Goal: Task Accomplishment & Management: Manage account settings

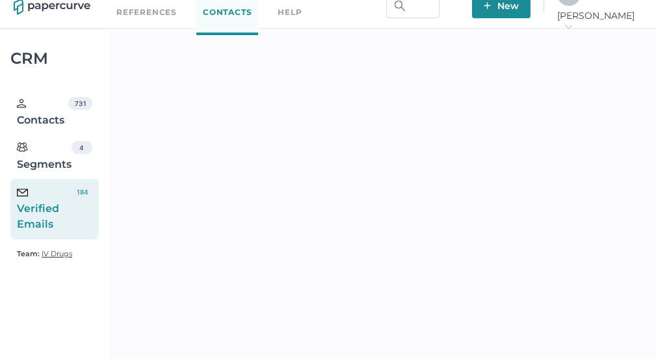
click at [54, 209] on div "Verified Emails" at bounding box center [45, 208] width 57 height 47
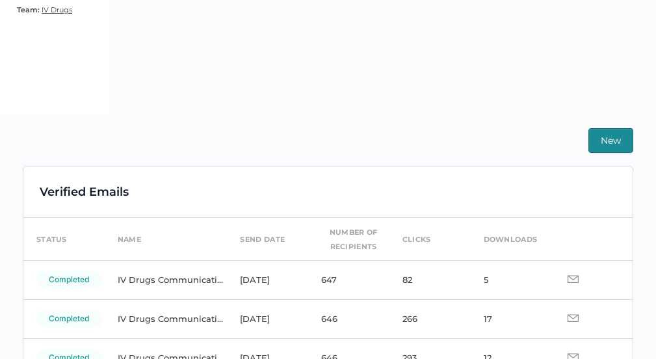
scroll to position [289, 0]
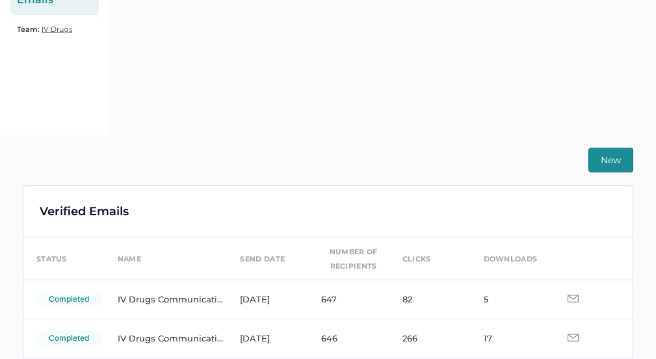
scroll to position [292, 0]
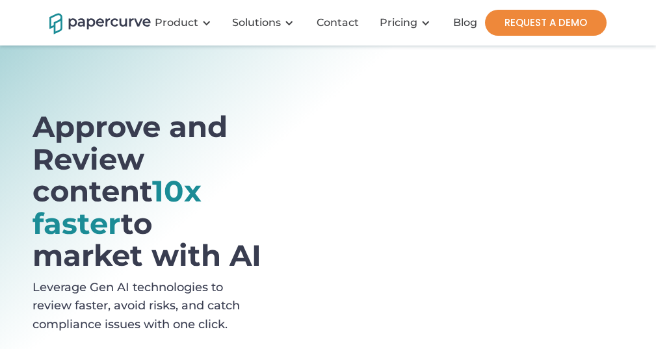
click at [543, 20] on link "REQUEST A DEMO" at bounding box center [546, 23] width 122 height 26
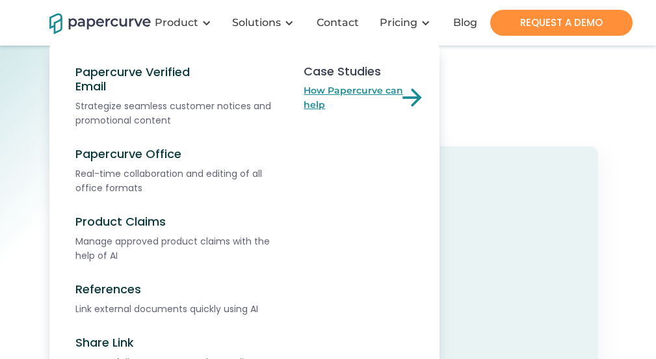
click at [328, 96] on link "How Papercurve can help" at bounding box center [365, 97] width 123 height 29
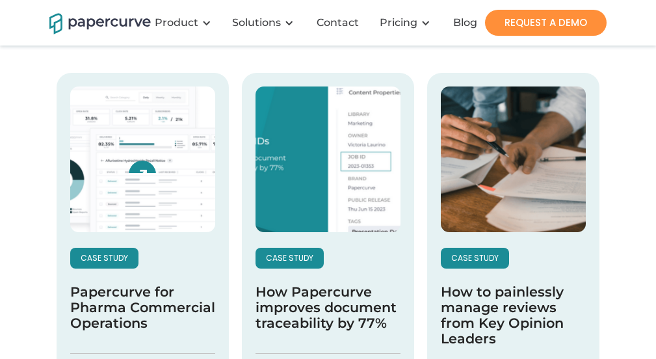
scroll to position [247, 0]
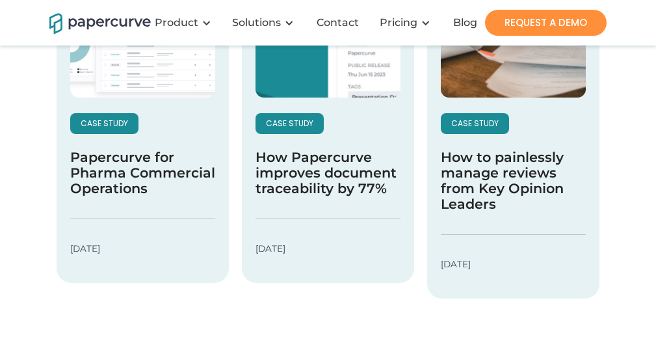
click at [115, 120] on p "case study" at bounding box center [104, 127] width 47 height 14
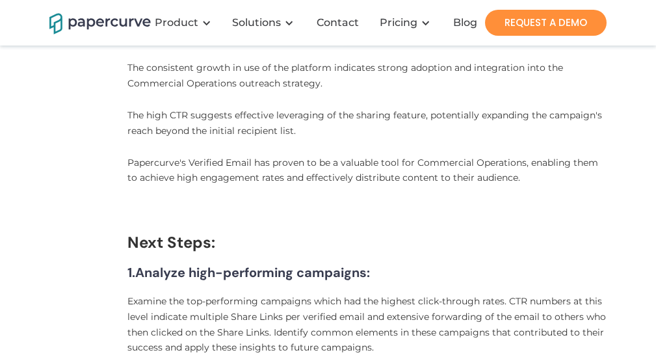
scroll to position [1681, 0]
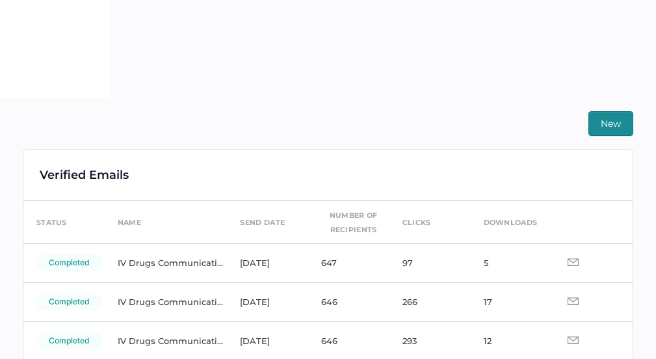
scroll to position [362, 0]
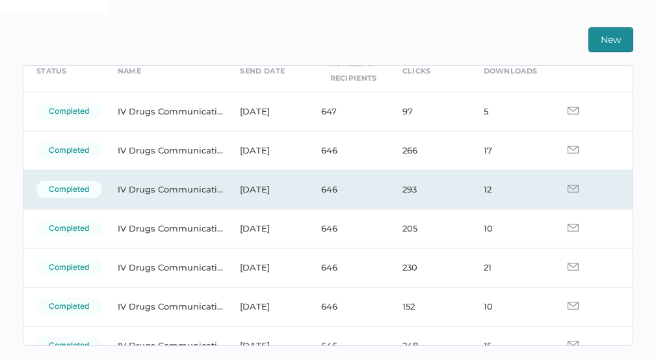
scroll to position [55, 0]
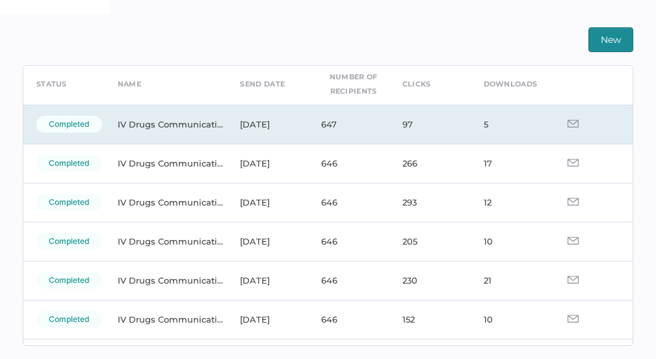
click at [568, 124] on img at bounding box center [573, 124] width 11 height 8
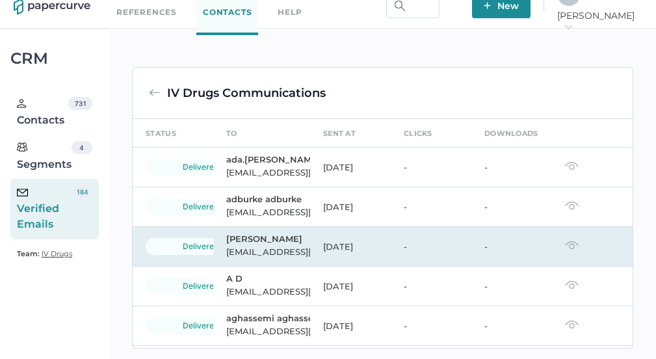
scroll to position [55, 0]
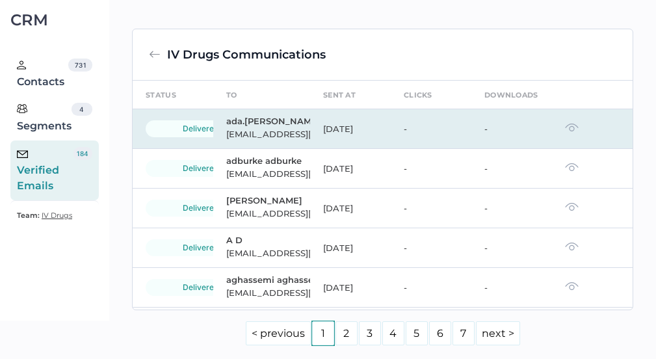
click at [567, 133] on td at bounding box center [592, 129] width 81 height 40
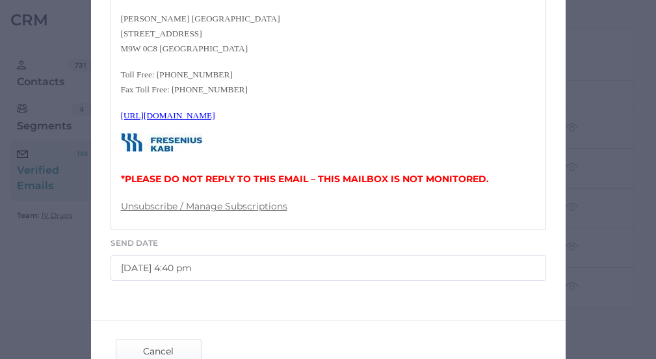
scroll to position [592, 0]
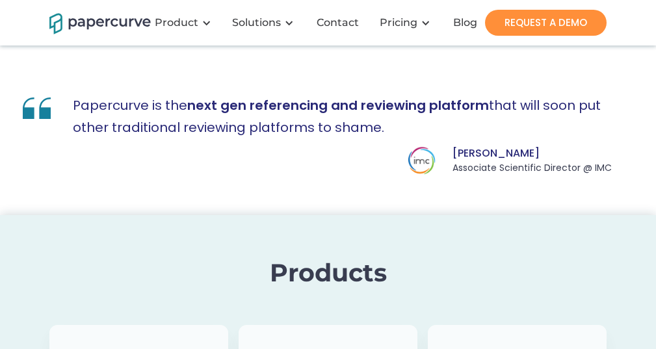
scroll to position [4177, 0]
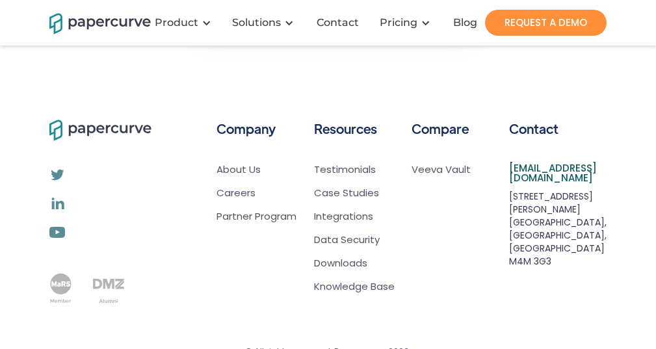
click at [234, 124] on div "Company About Us Careers Partner Program" at bounding box center [260, 210] width 87 height 187
click at [236, 163] on link "About Us" at bounding box center [257, 169] width 80 height 13
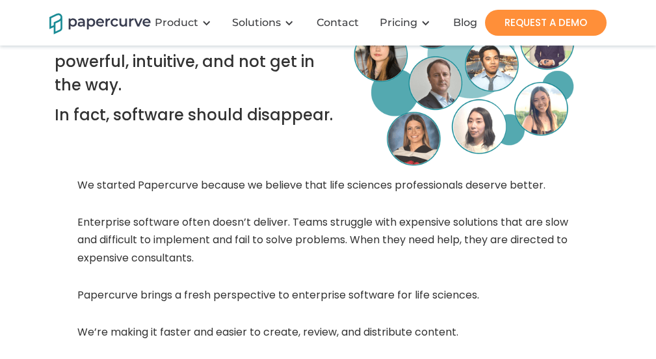
scroll to position [212, 0]
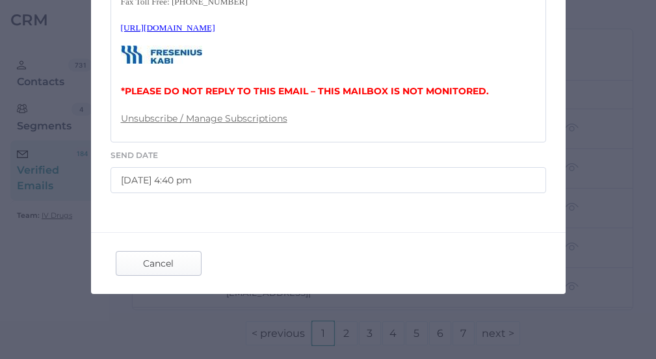
click at [141, 271] on span "Cancel" at bounding box center [158, 263] width 61 height 23
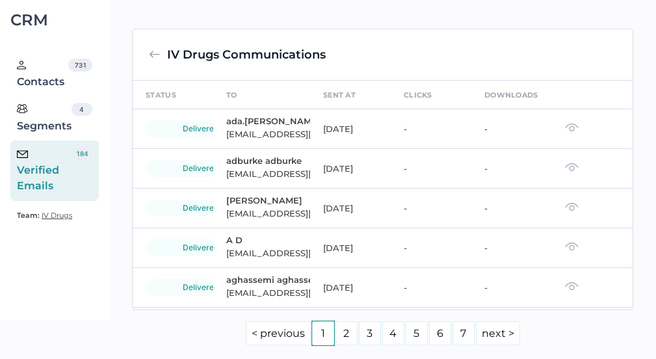
click at [61, 183] on div "Verified Emails" at bounding box center [45, 170] width 57 height 47
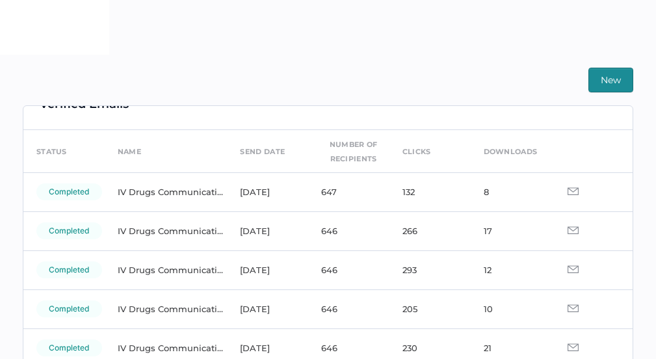
scroll to position [21, 0]
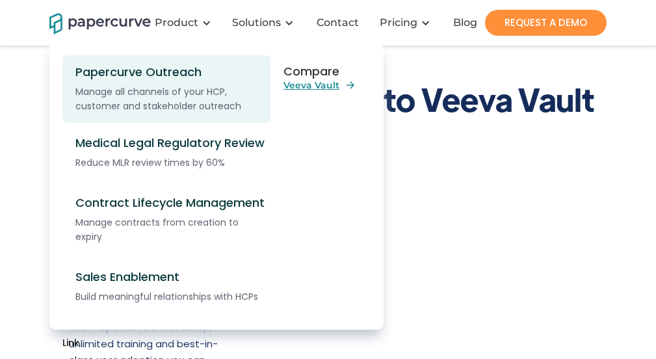
click at [143, 71] on div "Papercurve Outreach" at bounding box center [170, 72] width 191 height 14
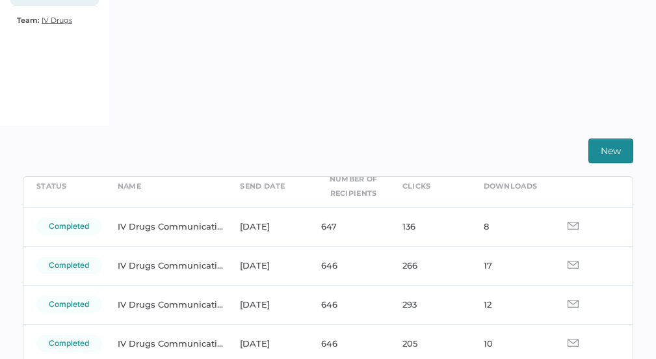
scroll to position [65, 0]
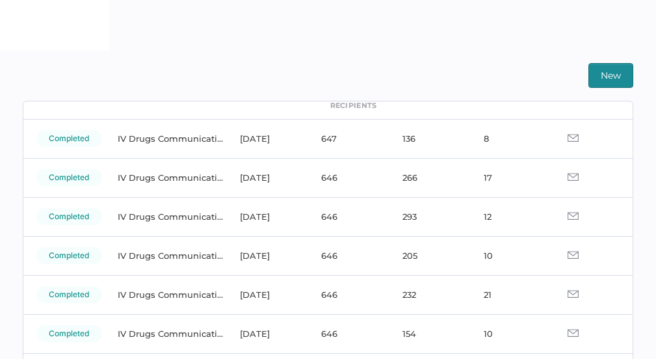
scroll to position [75, 0]
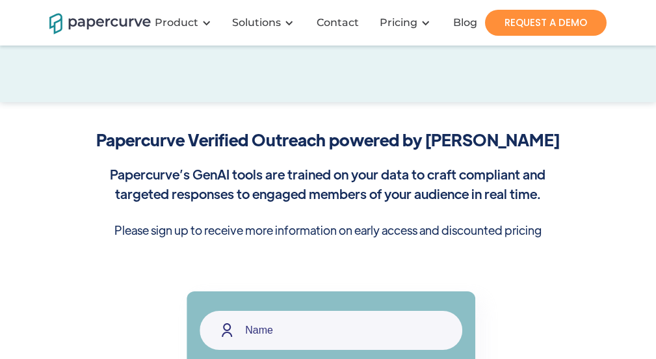
scroll to position [169, 0]
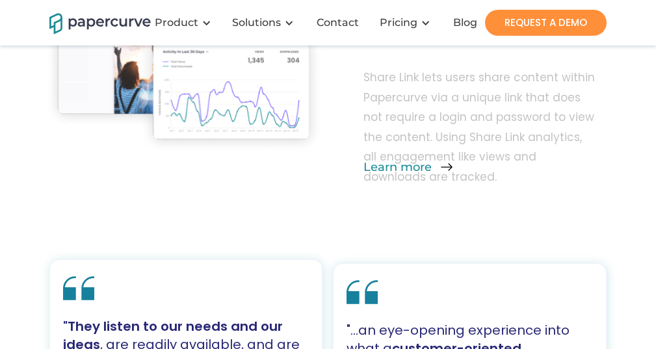
scroll to position [4177, 0]
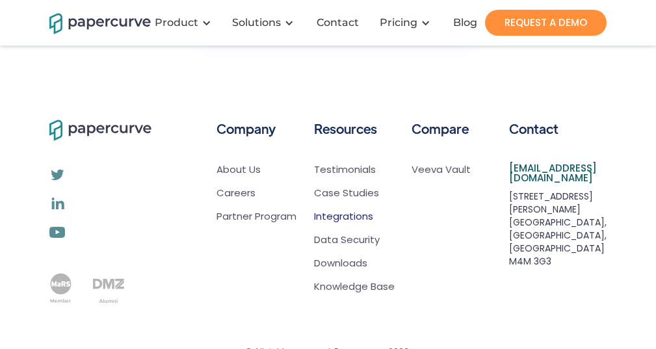
click at [347, 210] on link "Integrations" at bounding box center [343, 216] width 59 height 13
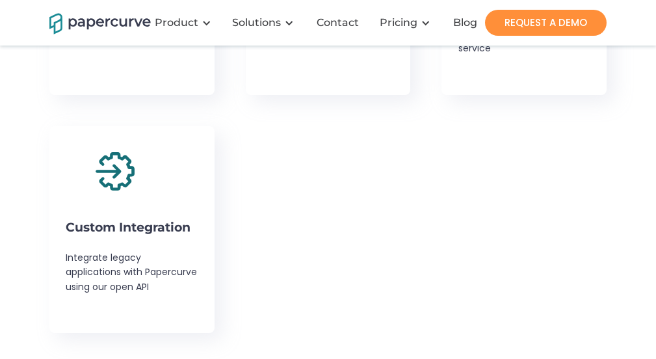
scroll to position [2897, 0]
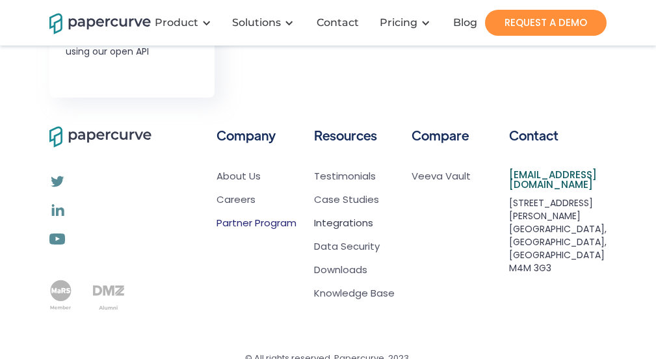
click at [265, 217] on link "Partner Program" at bounding box center [257, 223] width 80 height 13
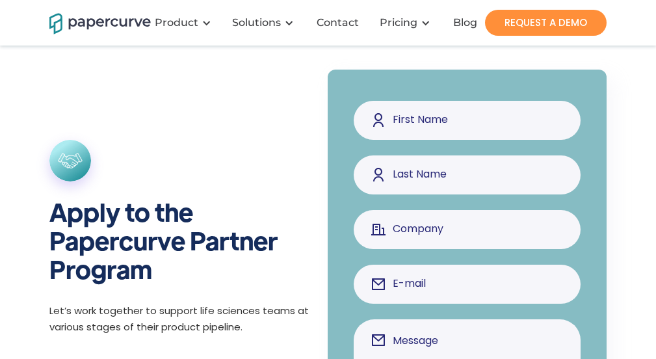
scroll to position [1201, 0]
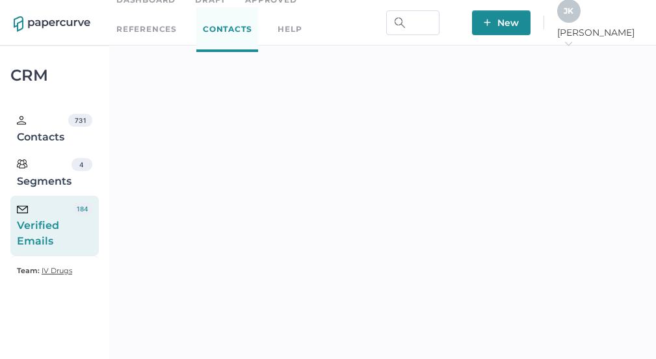
click at [608, 38] on span "Jeff arrow_right" at bounding box center [600, 38] width 85 height 23
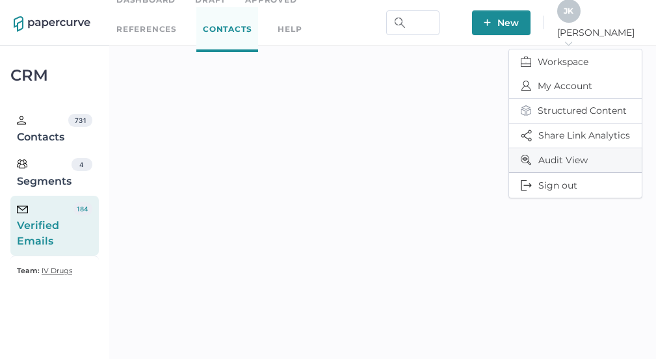
click at [562, 155] on span "Audit View" at bounding box center [575, 160] width 109 height 24
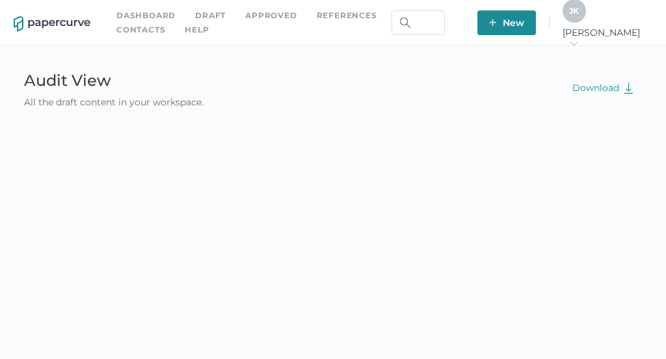
click at [586, 23] on div "J K" at bounding box center [574, 10] width 23 height 23
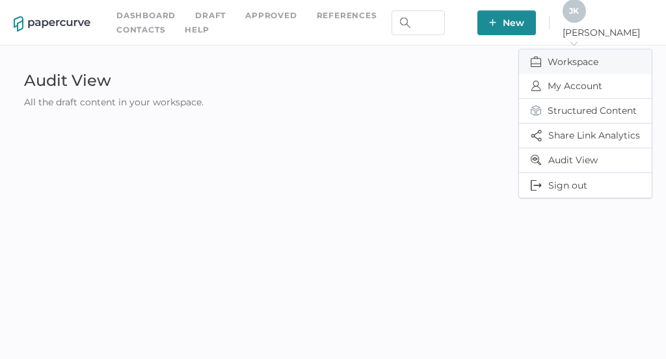
click at [561, 58] on span "Workspace" at bounding box center [585, 61] width 109 height 25
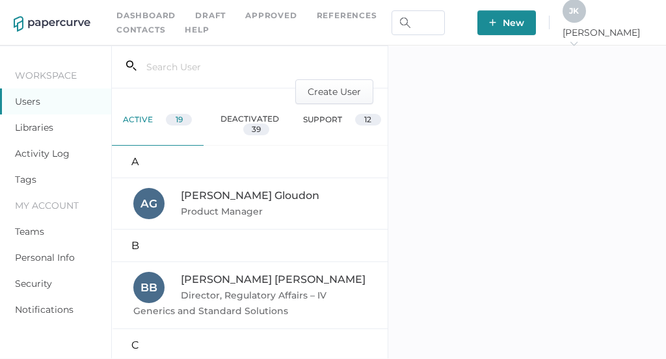
click at [39, 155] on link "Activity Log" at bounding box center [42, 154] width 55 height 12
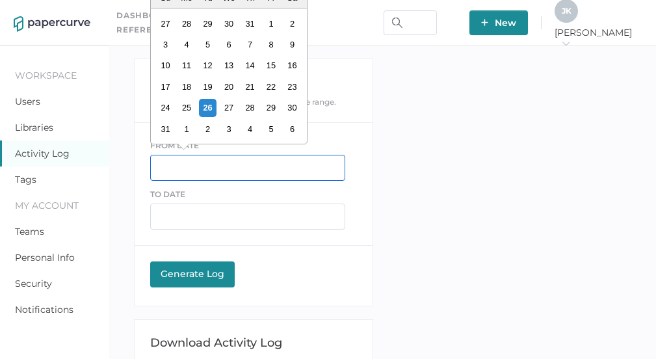
click at [184, 167] on input "text" at bounding box center [247, 168] width 195 height 26
click at [167, 112] on div "24" at bounding box center [166, 108] width 18 height 18
type input "08/24/2025"
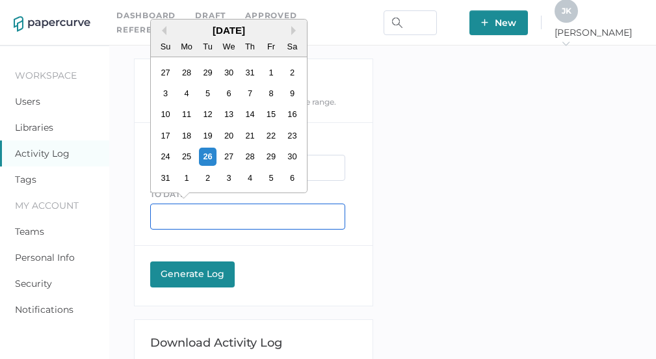
click at [196, 215] on input "text" at bounding box center [247, 217] width 195 height 26
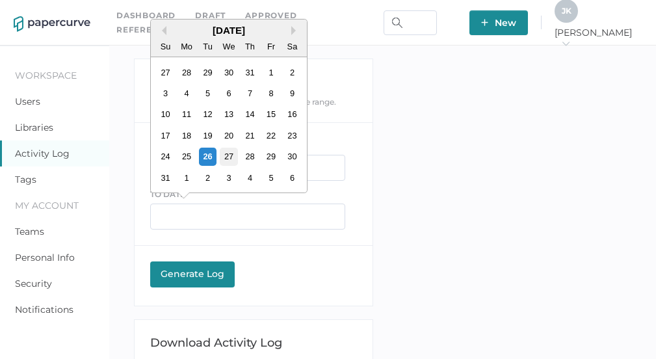
click at [230, 158] on div "27" at bounding box center [230, 157] width 18 height 18
type input "08/27/2025"
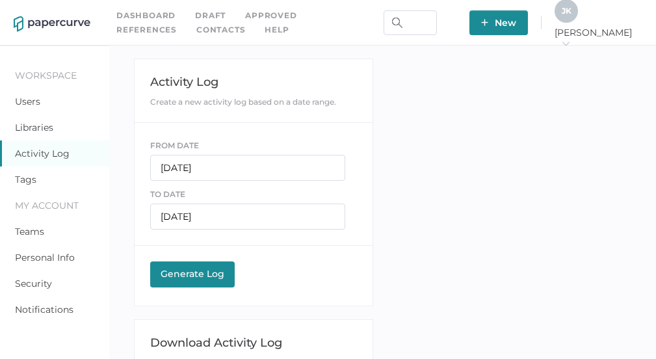
click at [186, 276] on div "Generate Log" at bounding box center [193, 274] width 72 height 12
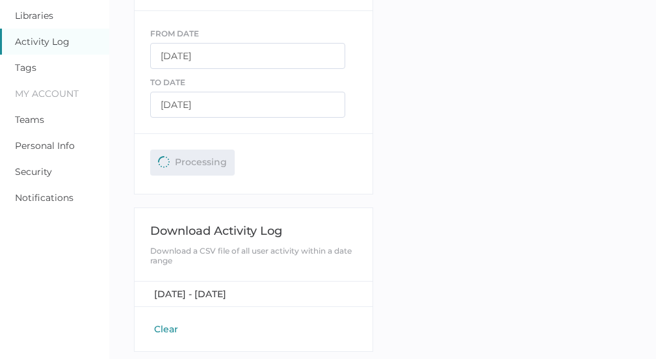
scroll to position [115, 0]
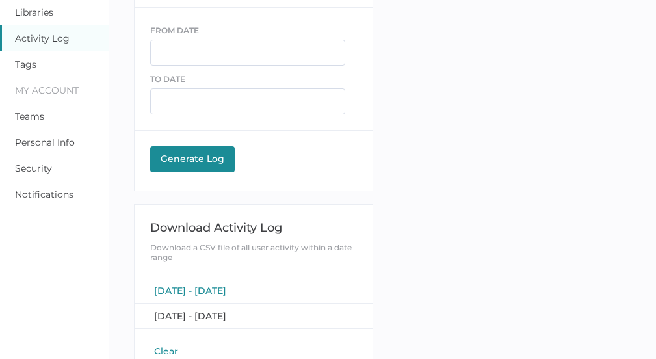
click at [226, 291] on span "[DATE] - [DATE]" at bounding box center [190, 291] width 72 height 12
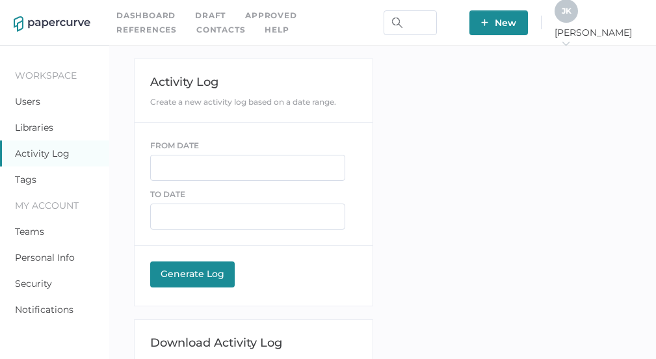
click at [196, 31] on link "Contacts" at bounding box center [220, 30] width 49 height 14
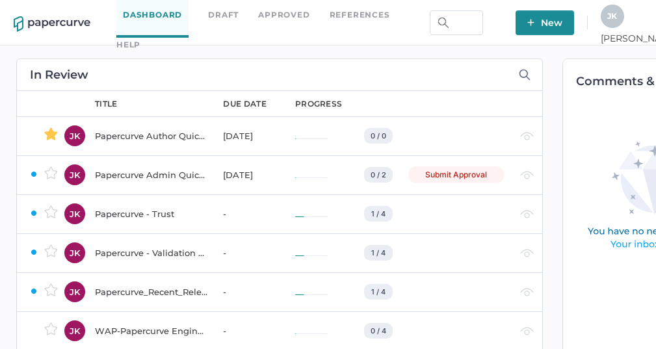
scroll to position [0, 18]
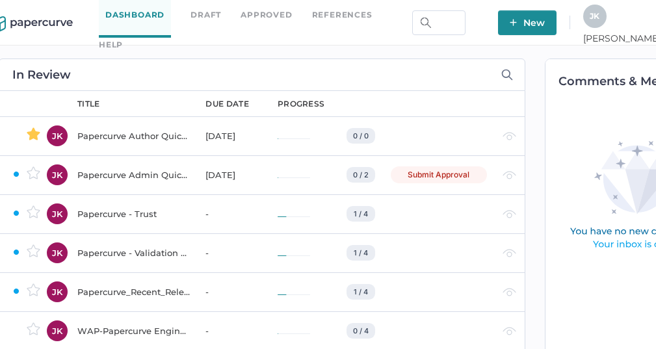
click at [600, 21] on span "J K" at bounding box center [595, 16] width 10 height 10
